Goal: Task Accomplishment & Management: Use online tool/utility

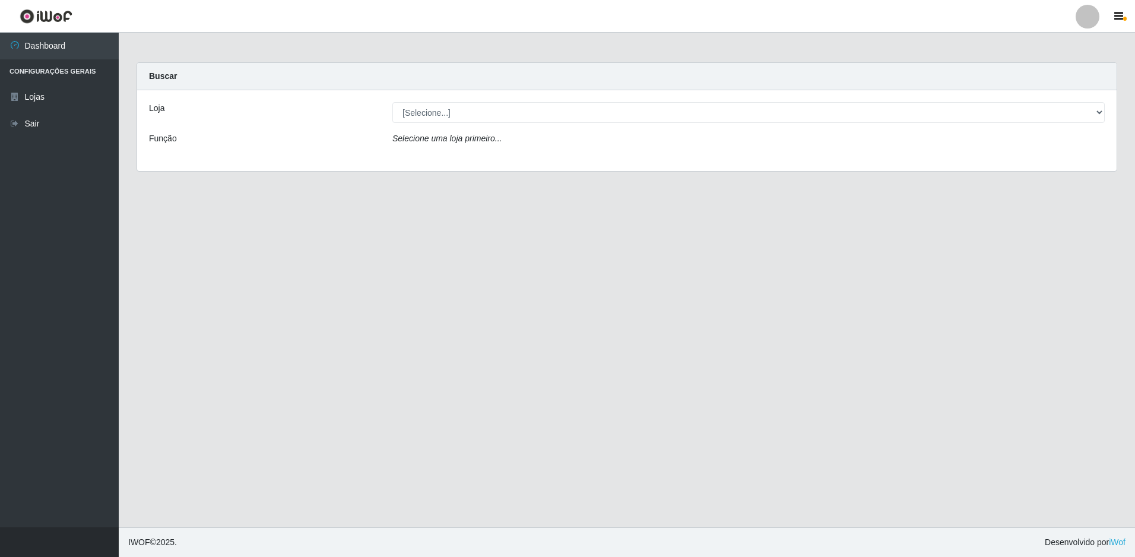
click at [443, 120] on div "Loja [Selecione...] Extraplus - Loja 50 Praia do Canto Função Selecione uma loj…" at bounding box center [626, 130] width 979 height 81
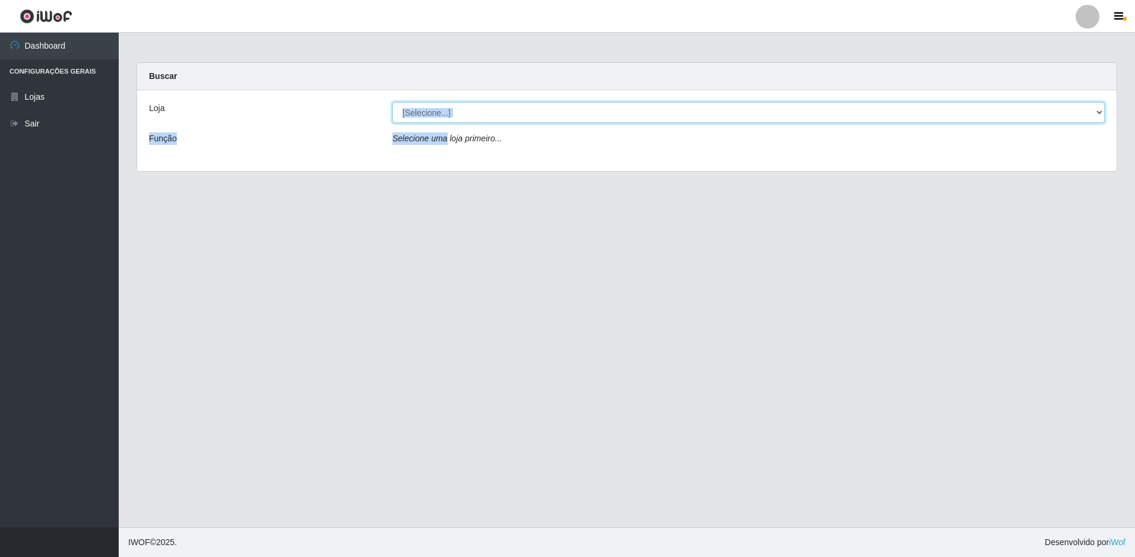
drag, startPoint x: 443, startPoint y: 120, endPoint x: 446, endPoint y: 115, distance: 6.4
click at [442, 113] on select "[Selecione...] Extraplus - Loja 50 [GEOGRAPHIC_DATA]" at bounding box center [748, 112] width 712 height 21
select select "451"
click at [392, 102] on select "[Selecione...] Extraplus - Loja 50 [GEOGRAPHIC_DATA]" at bounding box center [748, 112] width 712 height 21
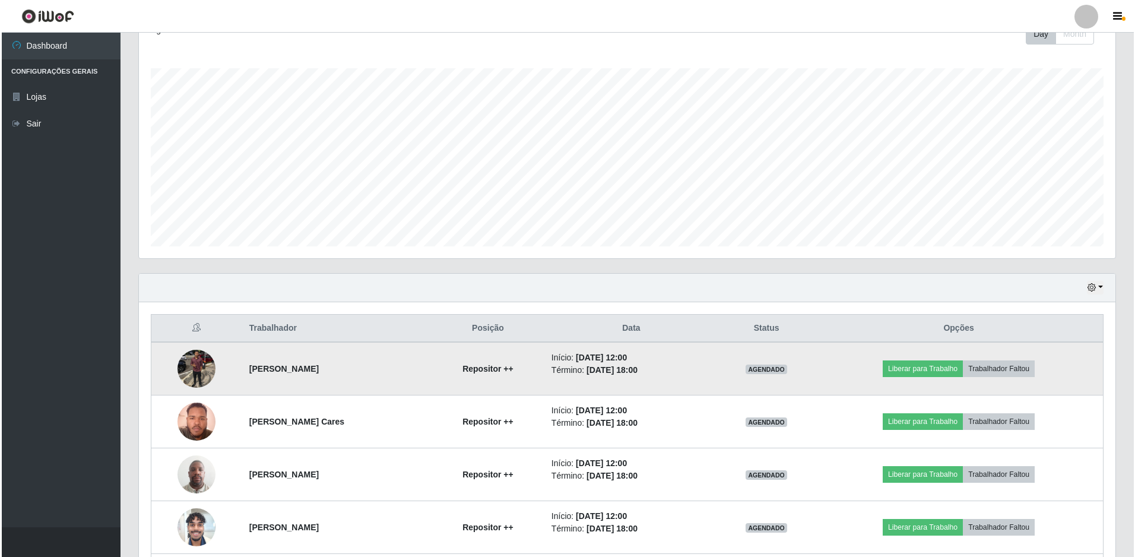
scroll to position [284, 0]
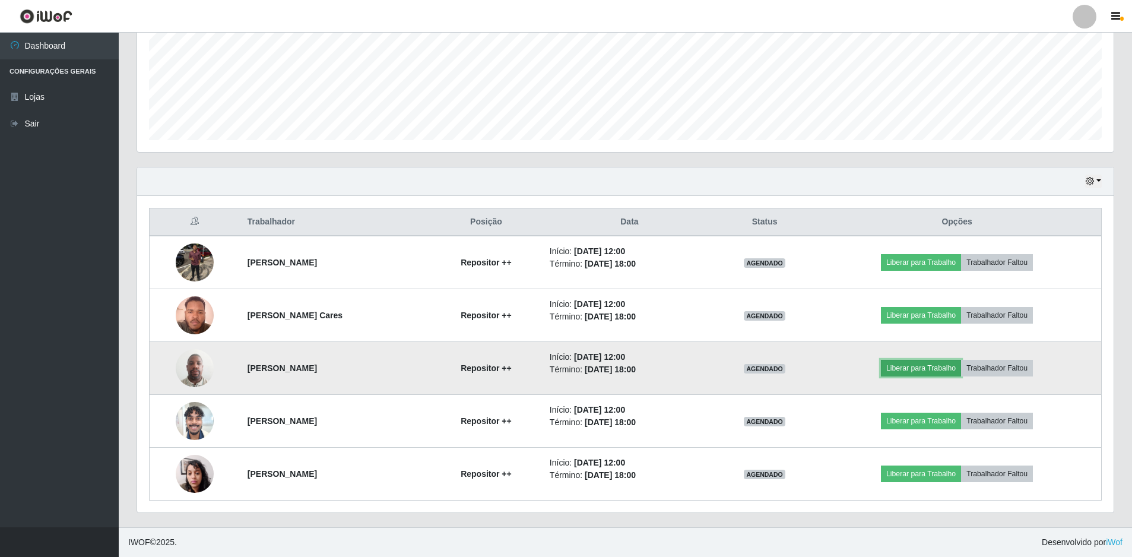
click at [952, 374] on button "Liberar para Trabalho" at bounding box center [921, 368] width 80 height 17
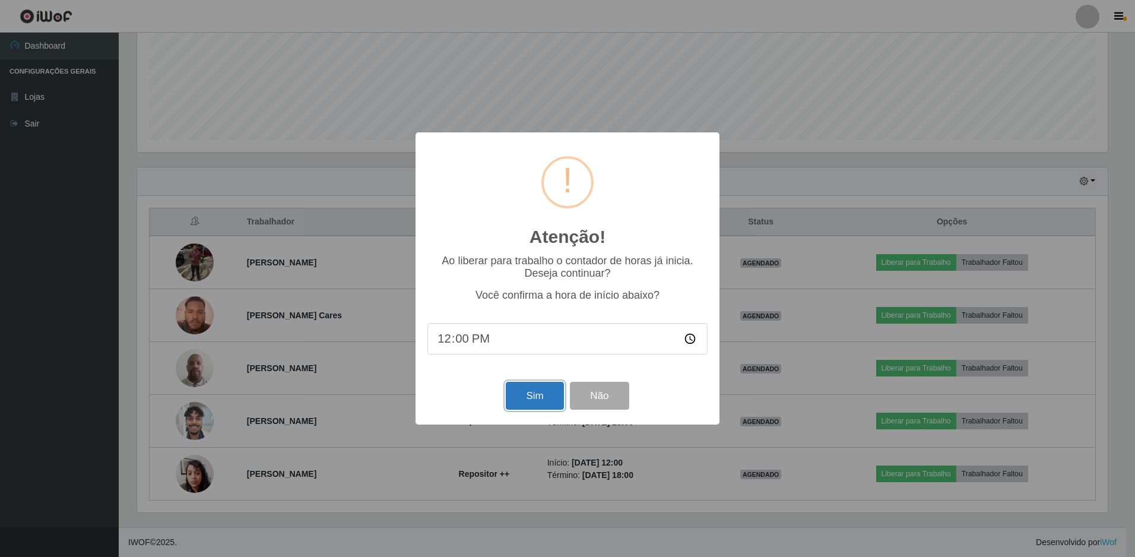
click at [523, 395] on button "Sim" at bounding box center [535, 396] width 58 height 28
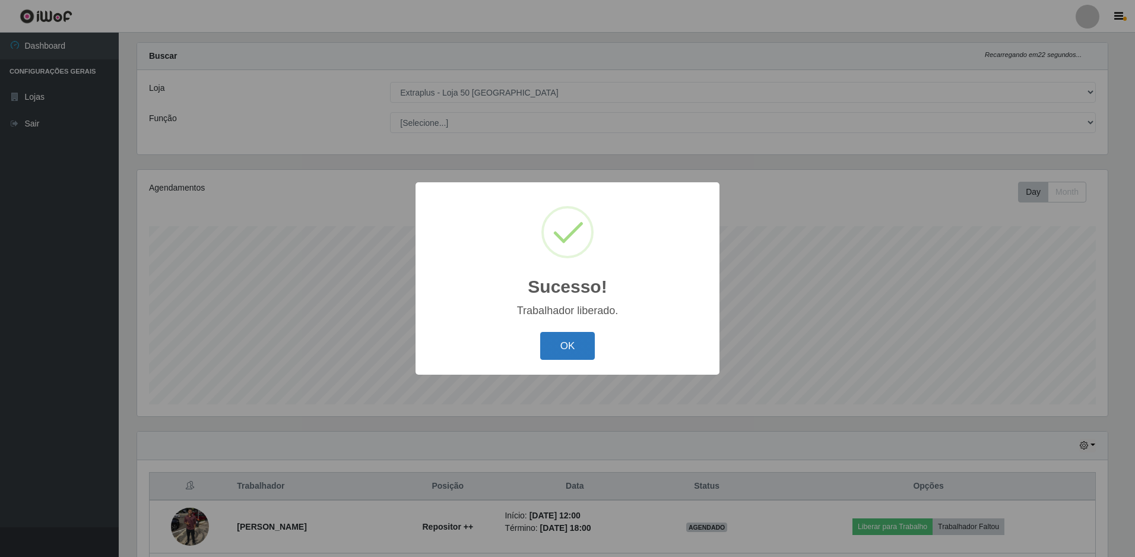
click at [551, 344] on button "OK" at bounding box center [567, 346] width 55 height 28
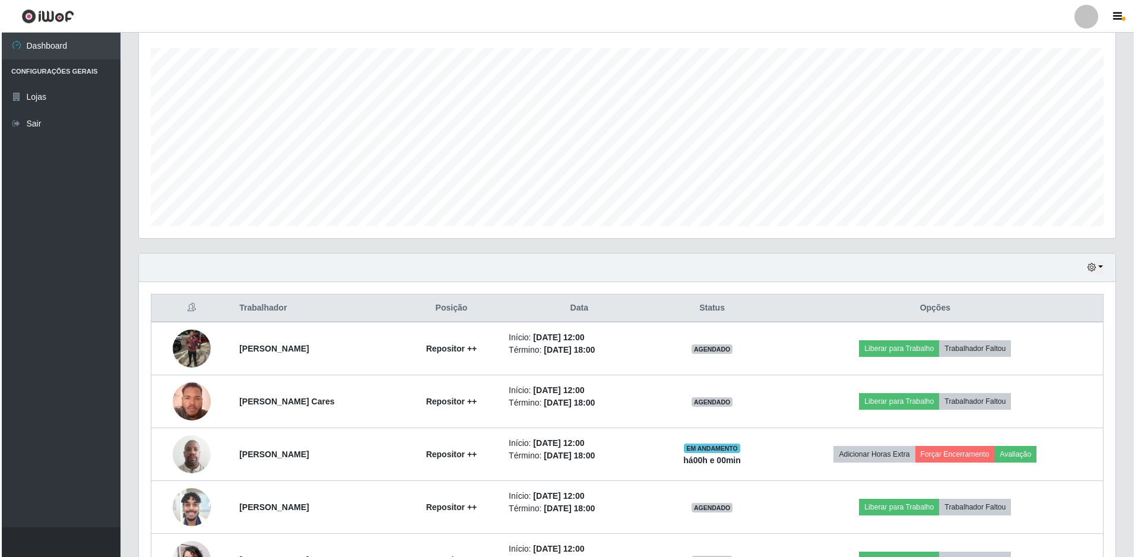
scroll to position [258, 0]
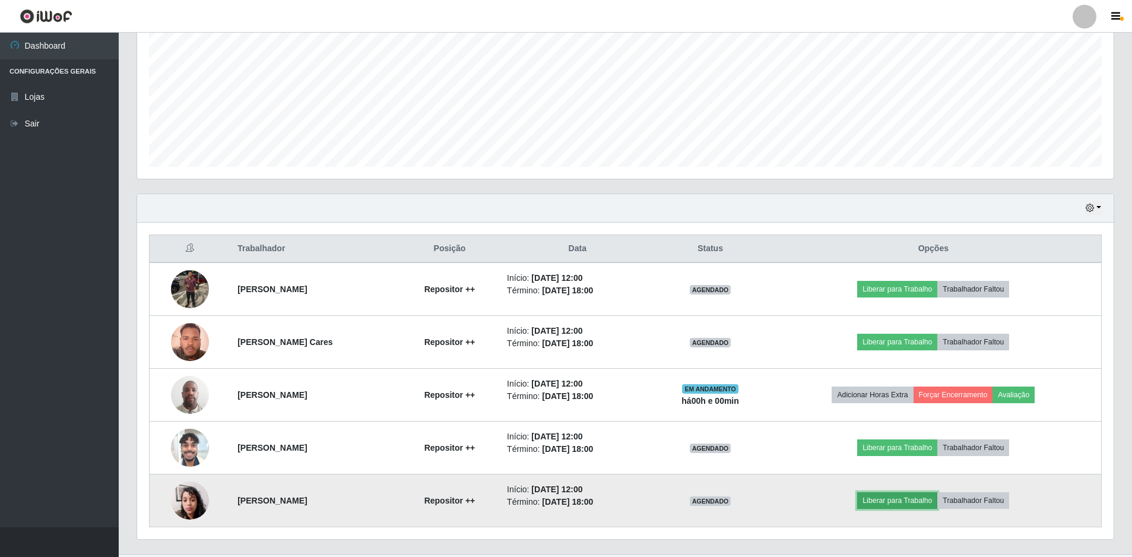
click at [881, 499] on button "Liberar para Trabalho" at bounding box center [897, 500] width 80 height 17
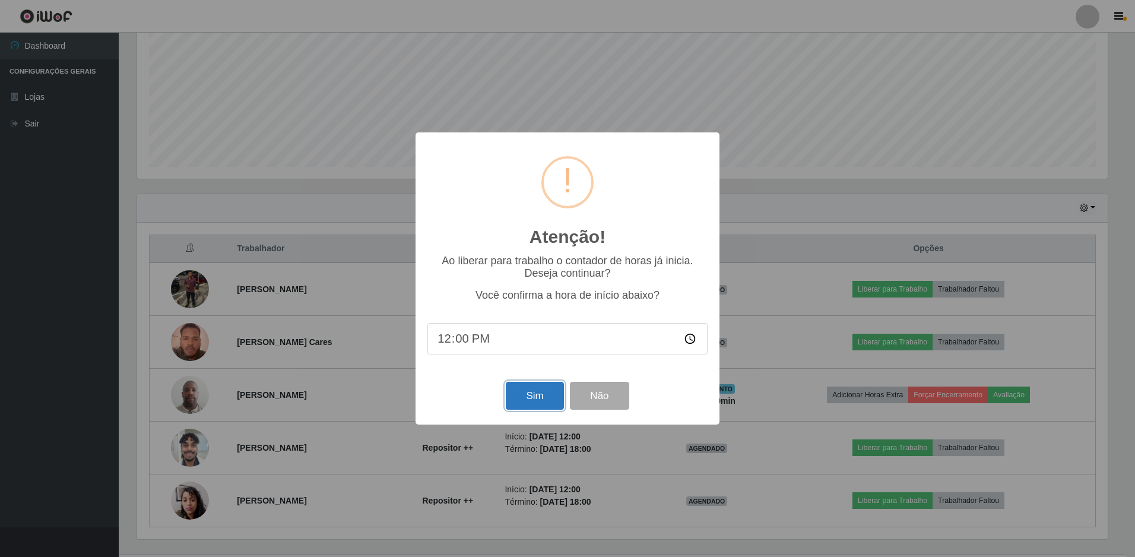
click at [535, 400] on button "Sim" at bounding box center [535, 396] width 58 height 28
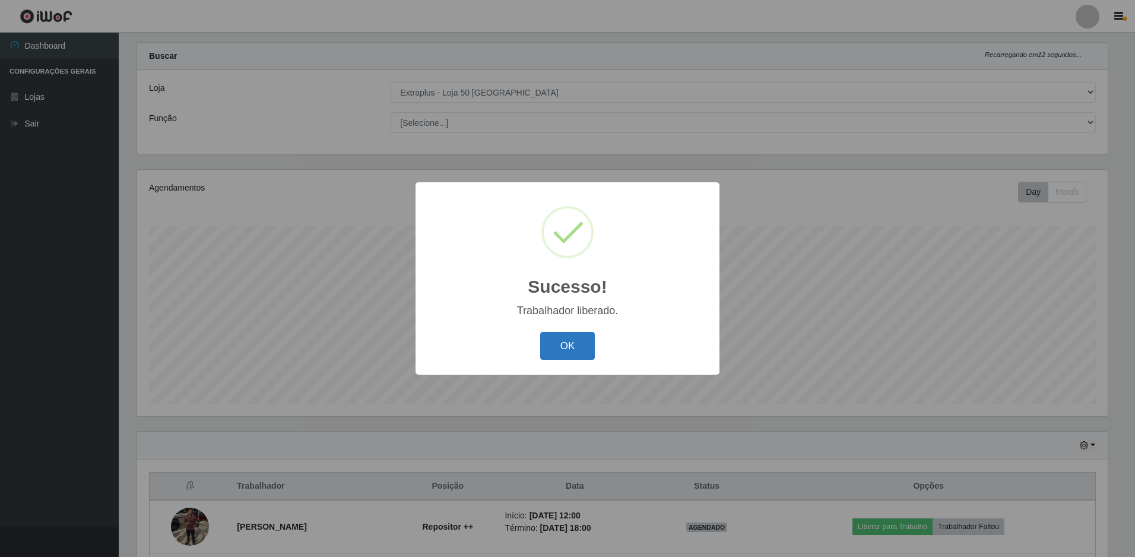
click at [546, 349] on button "OK" at bounding box center [567, 346] width 55 height 28
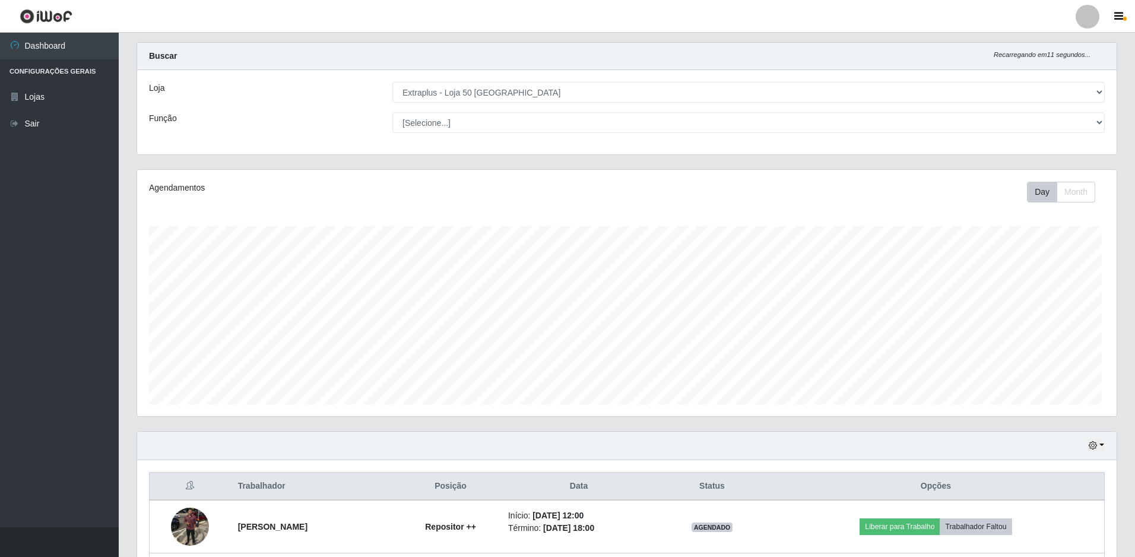
scroll to position [246, 976]
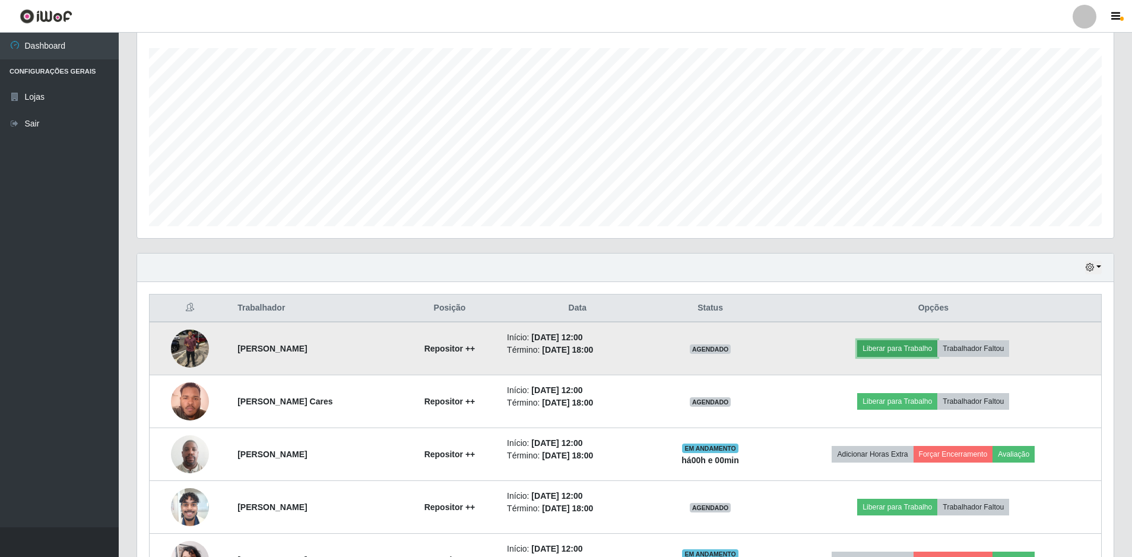
click at [880, 347] on button "Liberar para Trabalho" at bounding box center [897, 348] width 80 height 17
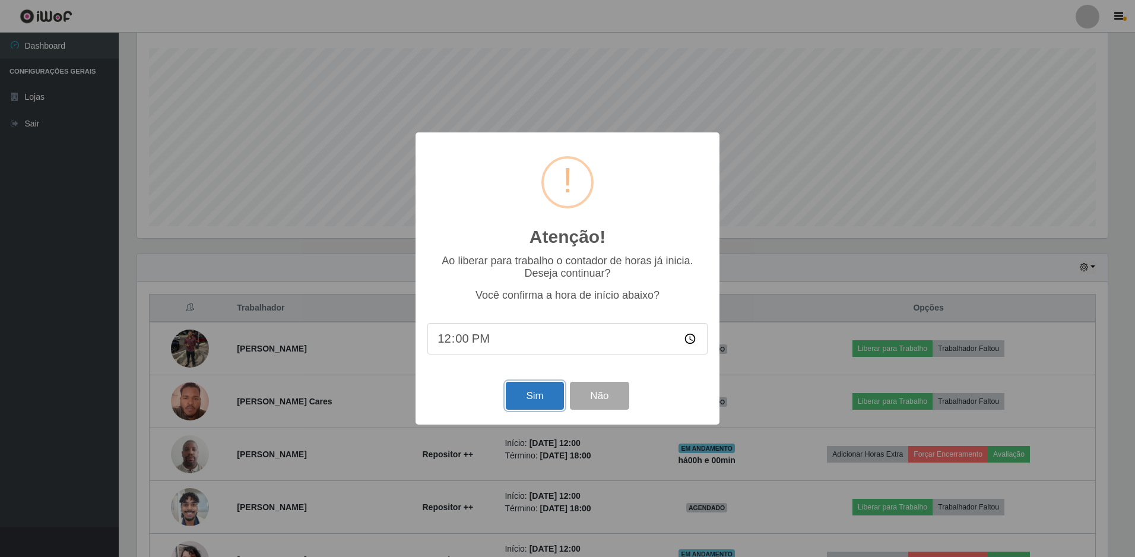
click at [541, 389] on button "Sim" at bounding box center [535, 396] width 58 height 28
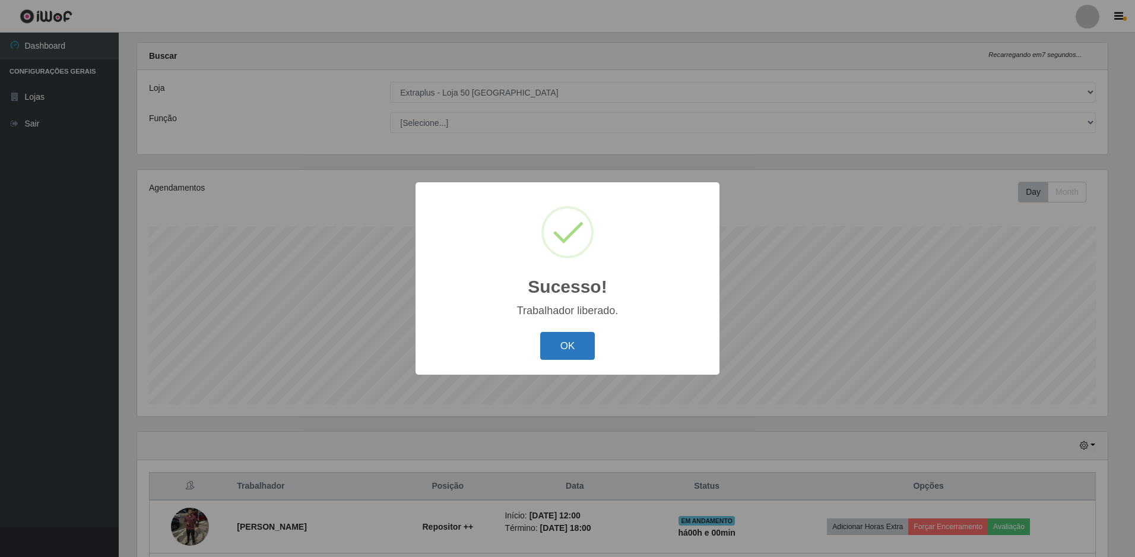
click at [575, 341] on button "OK" at bounding box center [567, 346] width 55 height 28
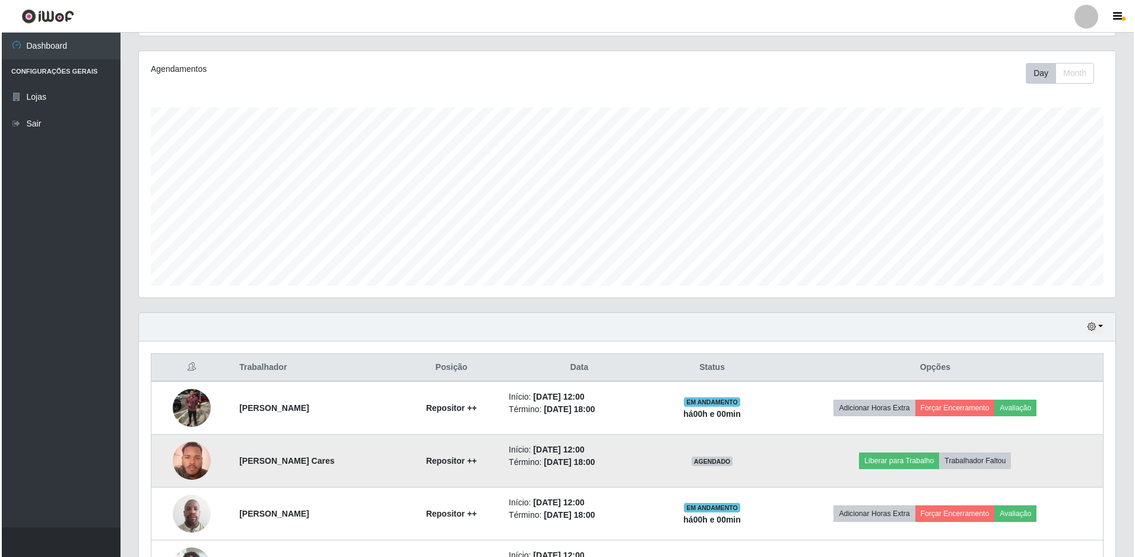
scroll to position [284, 0]
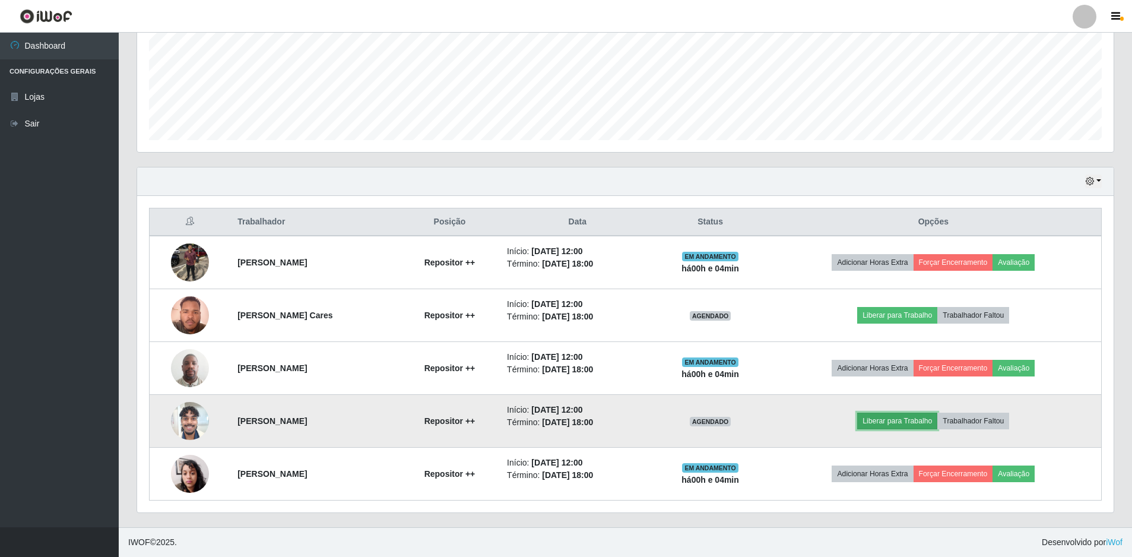
click at [922, 426] on button "Liberar para Trabalho" at bounding box center [897, 421] width 80 height 17
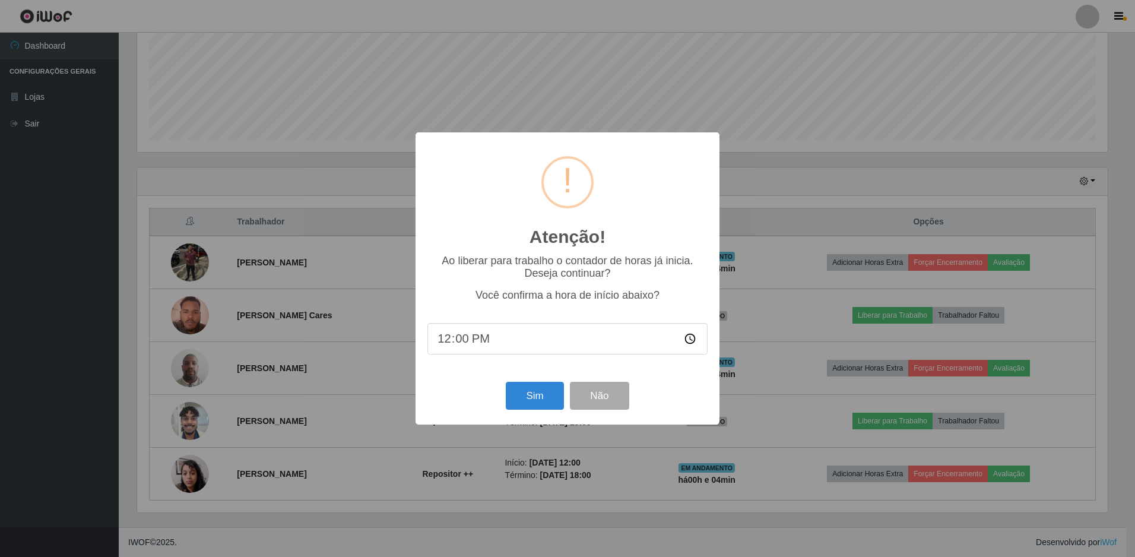
click at [506, 336] on input "12:00" at bounding box center [567, 338] width 280 height 31
click at [496, 339] on input "12:00" at bounding box center [567, 338] width 280 height 31
click at [487, 343] on input "12:00" at bounding box center [567, 338] width 280 height 31
click at [457, 343] on input "12:00" at bounding box center [567, 338] width 280 height 31
click at [462, 343] on input "12:00" at bounding box center [567, 338] width 280 height 31
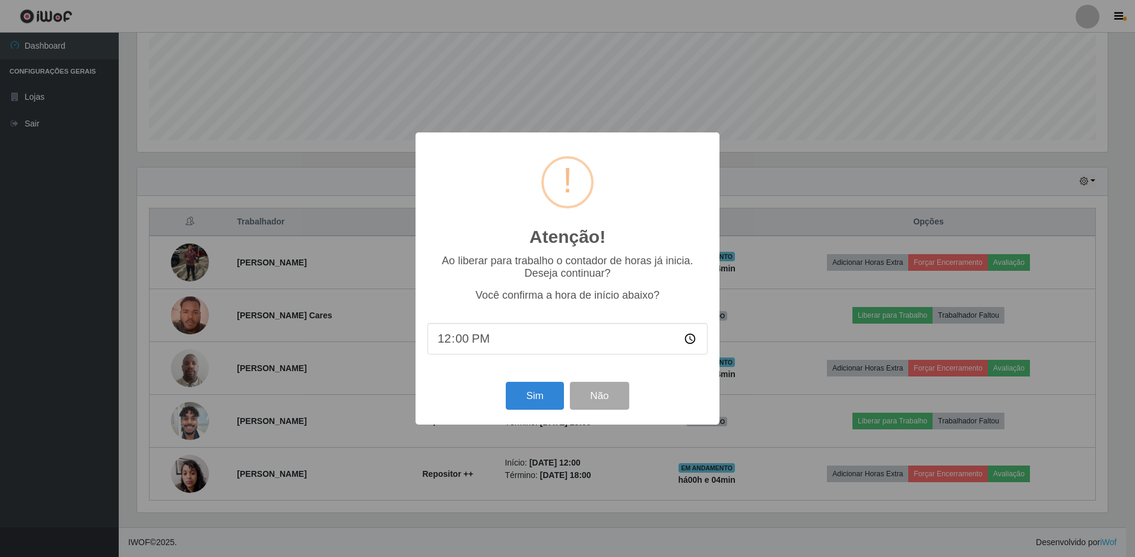
type input "12:03"
click at [538, 407] on button "Sim" at bounding box center [535, 396] width 58 height 28
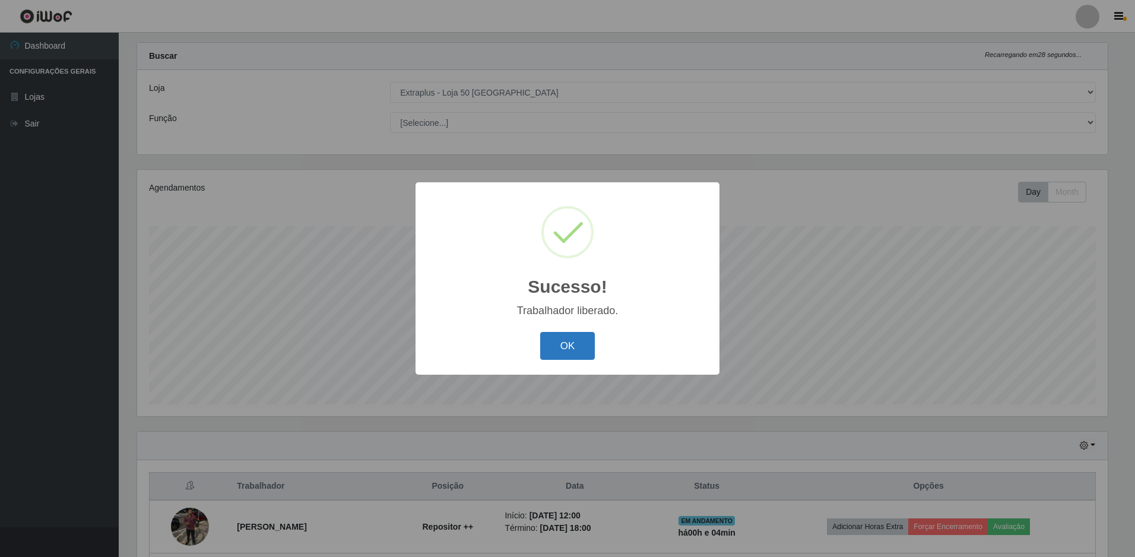
click at [569, 346] on button "OK" at bounding box center [567, 346] width 55 height 28
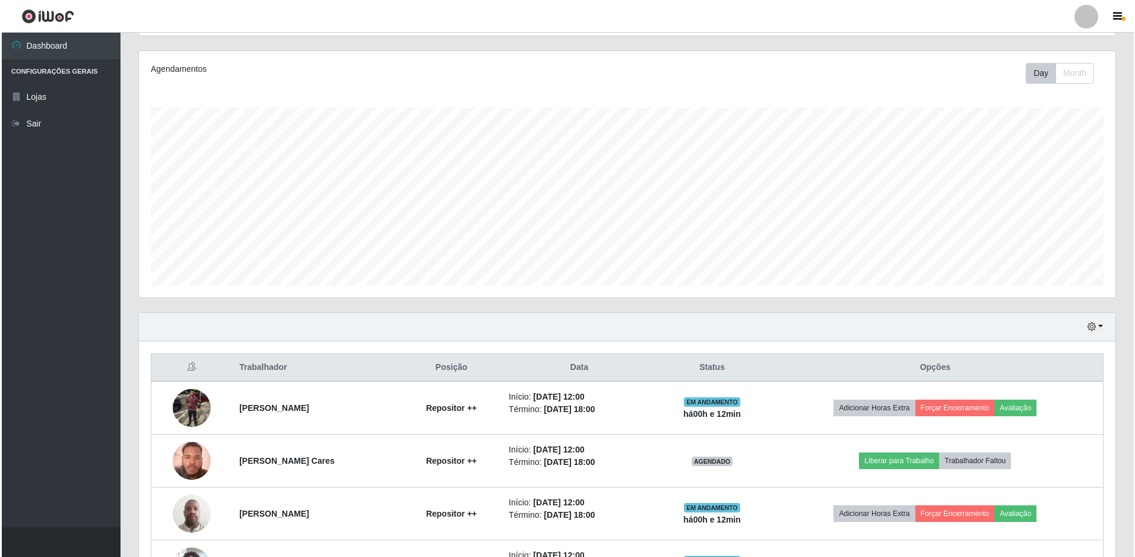
scroll to position [284, 0]
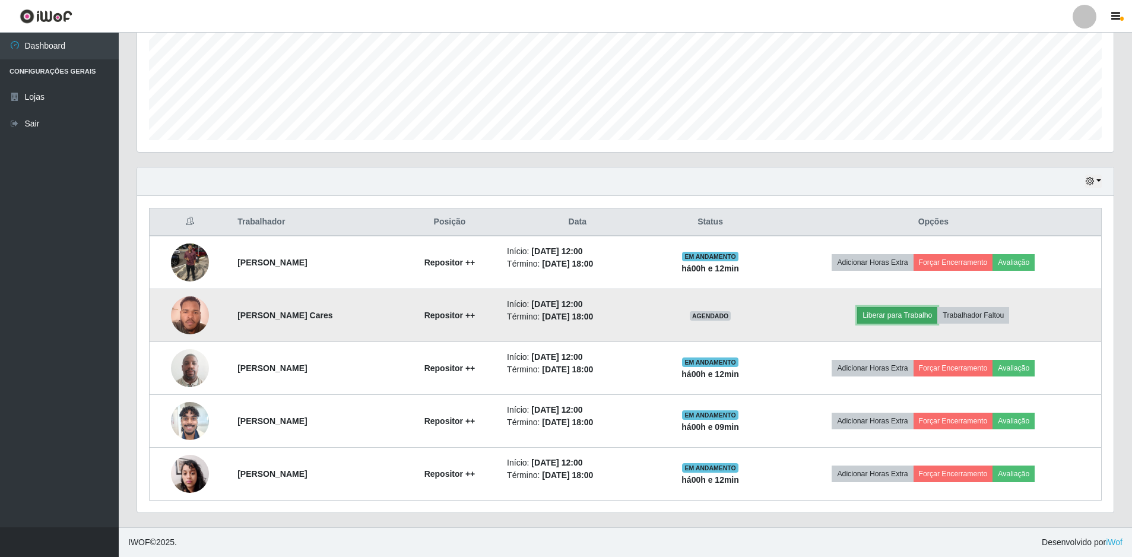
click at [931, 318] on button "Liberar para Trabalho" at bounding box center [897, 315] width 80 height 17
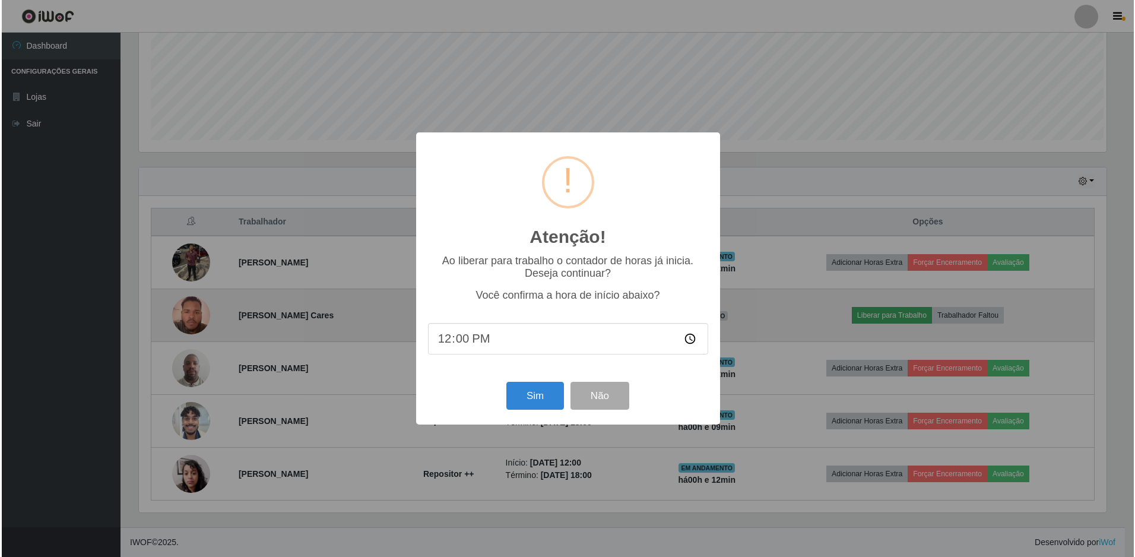
scroll to position [246, 971]
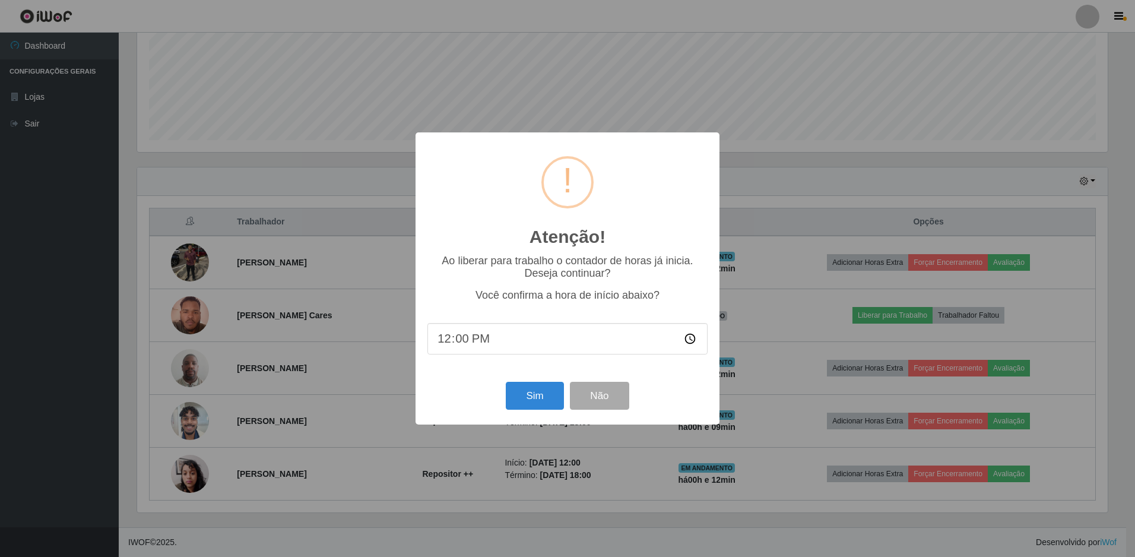
click at [537, 351] on input "12:00" at bounding box center [567, 338] width 280 height 31
click at [522, 327] on input "12:00" at bounding box center [567, 338] width 280 height 31
click at [456, 339] on input "12:00" at bounding box center [567, 338] width 280 height 31
click at [477, 340] on input "12:13" at bounding box center [567, 338] width 280 height 31
click at [461, 340] on input "12:13" at bounding box center [567, 338] width 280 height 31
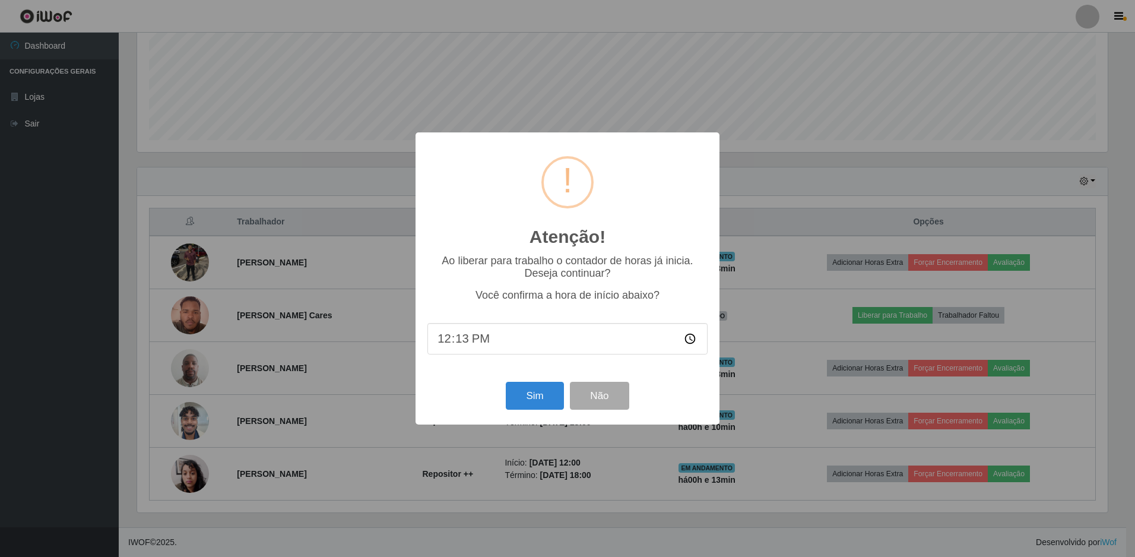
type input "12:00"
click at [523, 391] on button "Sim" at bounding box center [535, 396] width 58 height 28
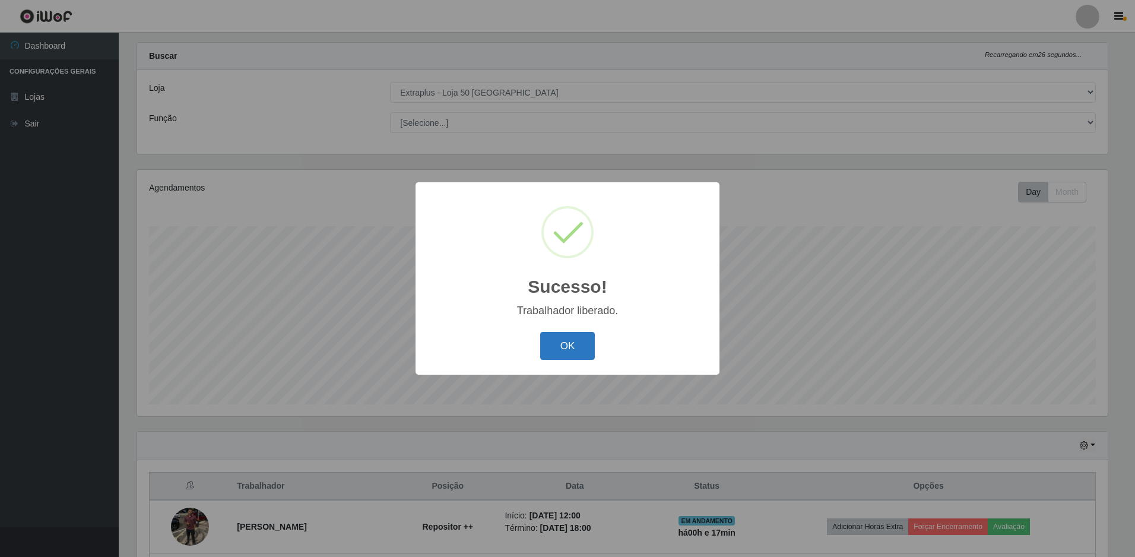
drag, startPoint x: 544, startPoint y: 353, endPoint x: 545, endPoint y: 336, distance: 16.7
click at [541, 350] on button "OK" at bounding box center [567, 346] width 55 height 28
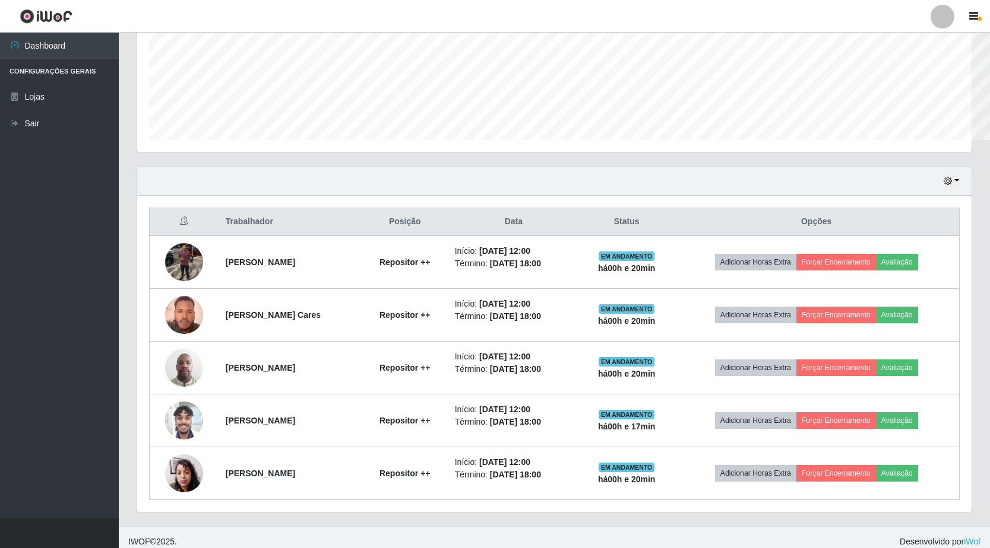
scroll to position [593347, 592760]
